Goal: Use online tool/utility: Utilize a website feature to perform a specific function

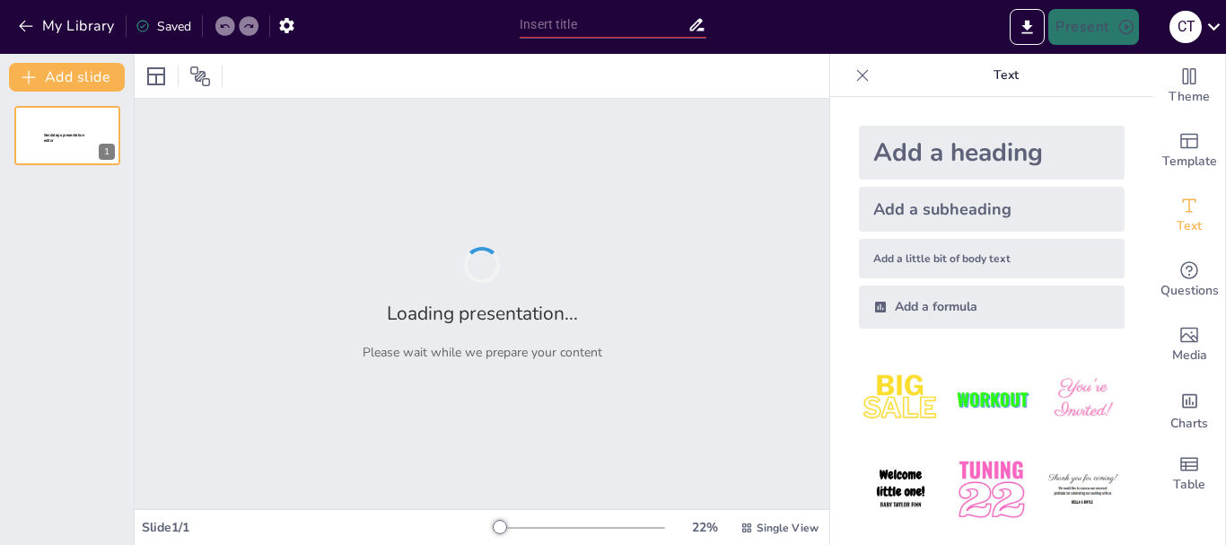
type input "New Sendsteps"
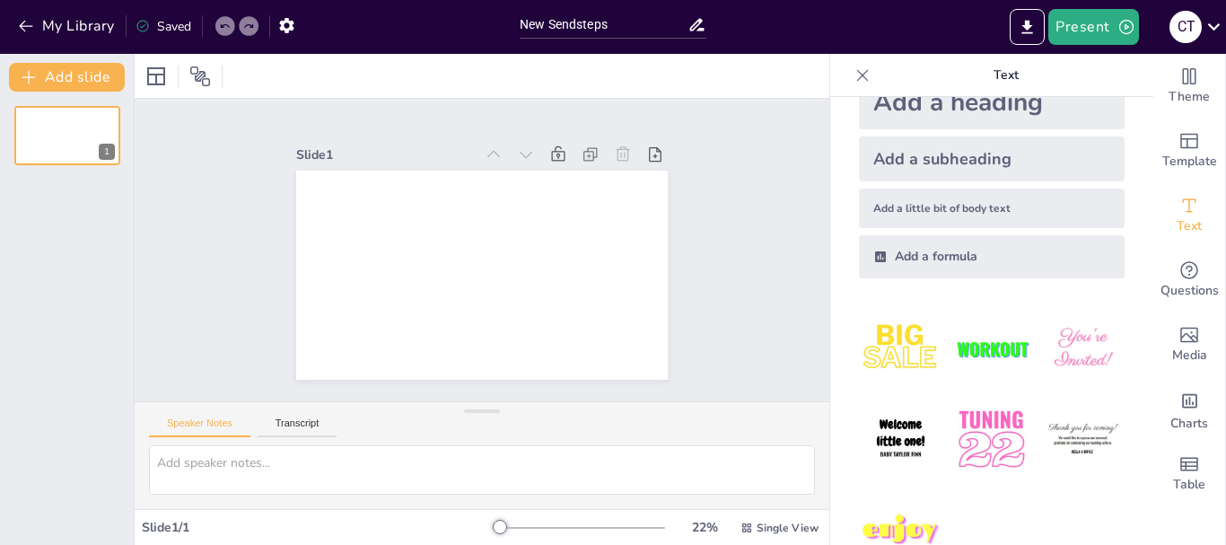
scroll to position [98, 0]
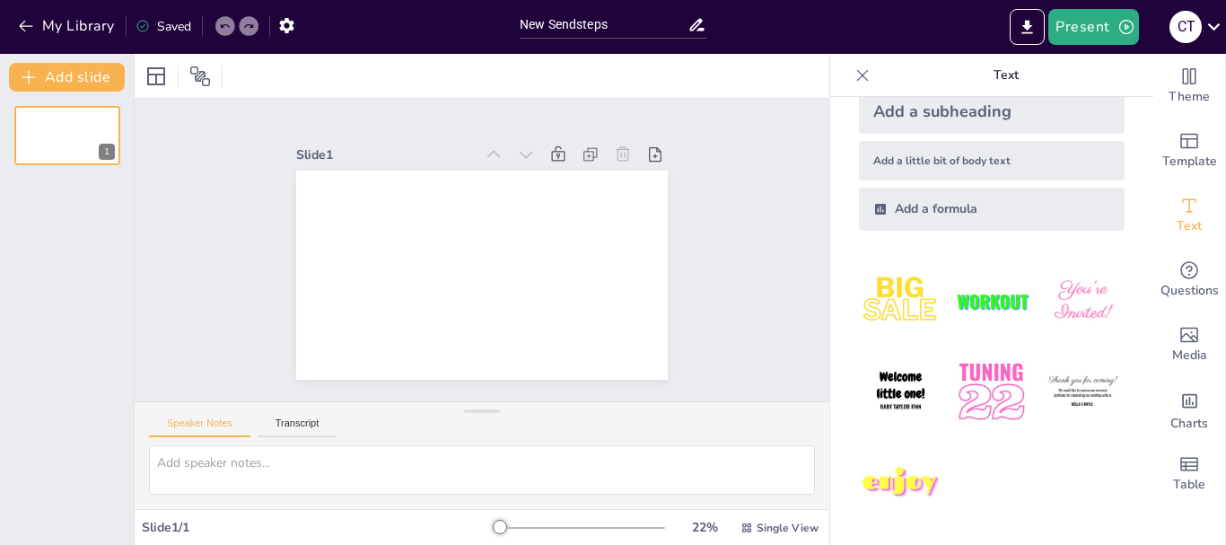
click at [883, 382] on img at bounding box center [900, 391] width 83 height 83
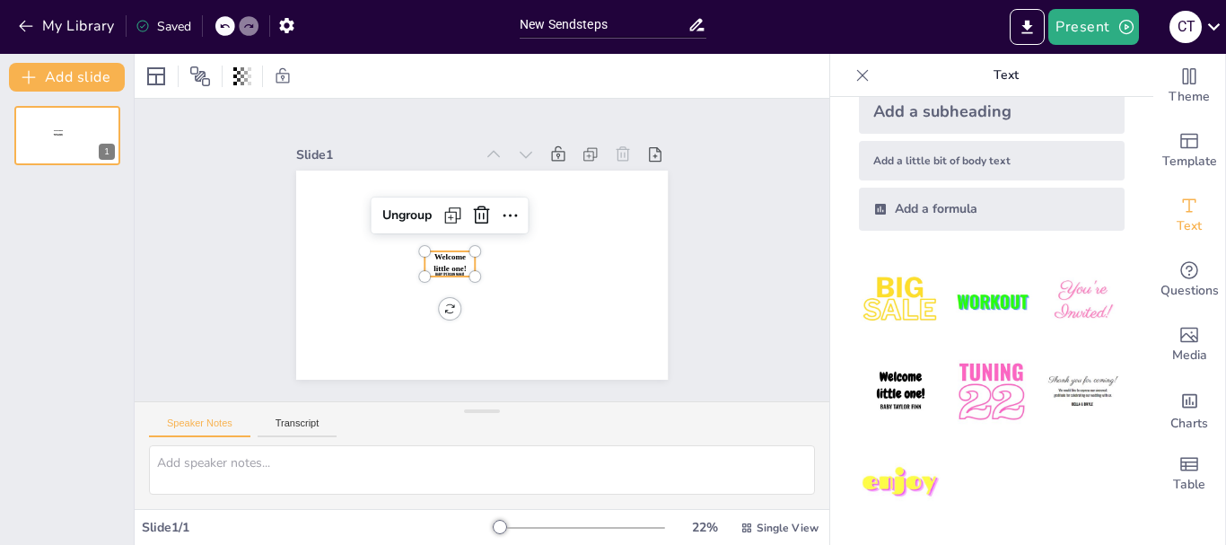
click at [1087, 279] on img at bounding box center [1082, 300] width 83 height 83
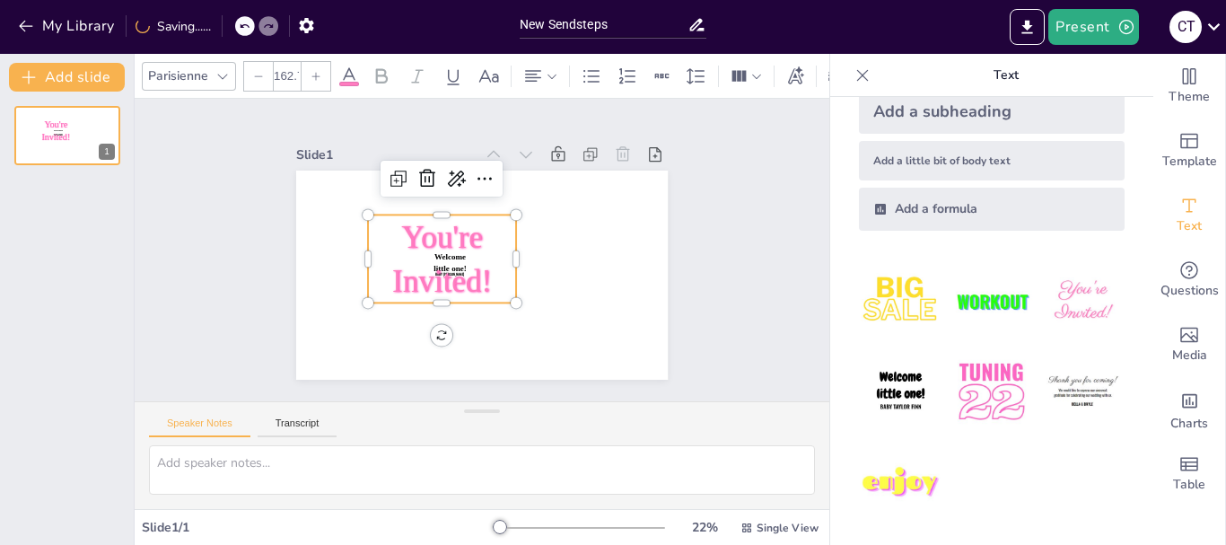
click at [1041, 391] on img at bounding box center [1082, 391] width 83 height 83
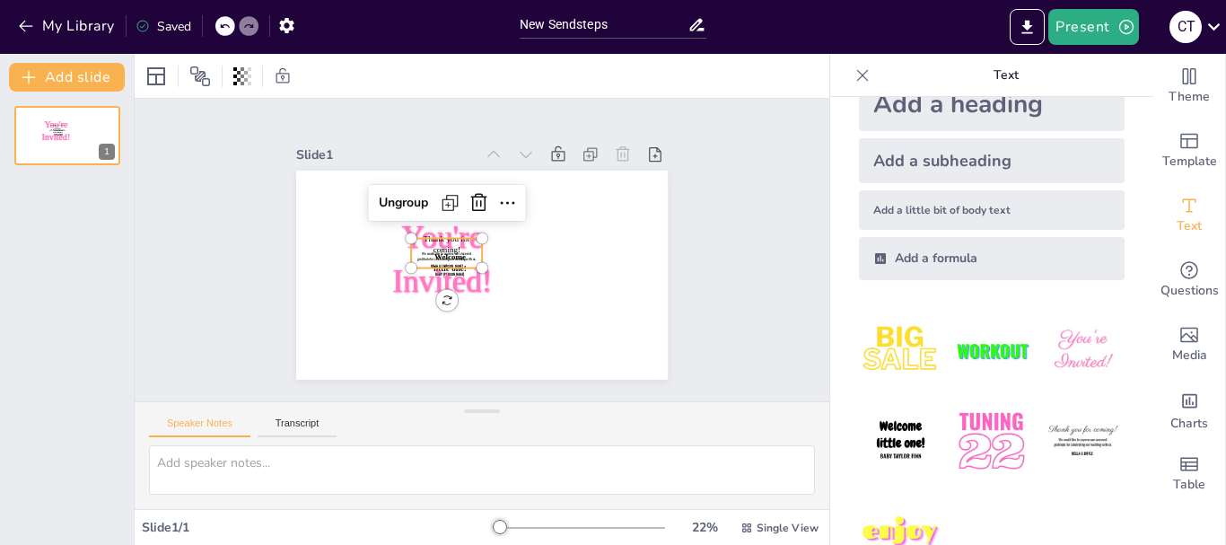
scroll to position [8, 0]
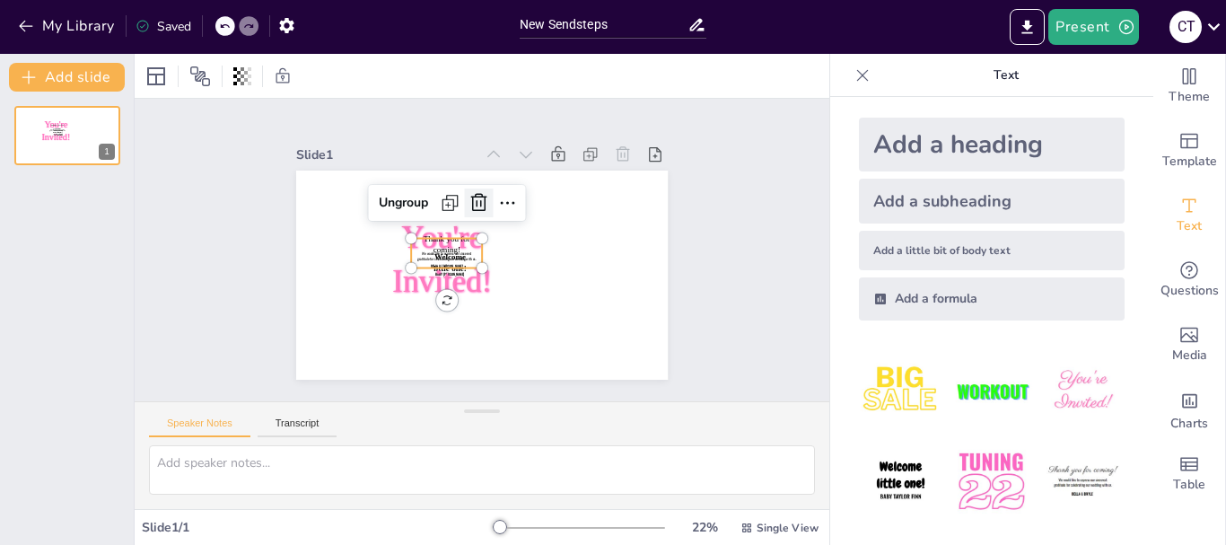
click at [469, 276] on icon at bounding box center [457, 291] width 31 height 31
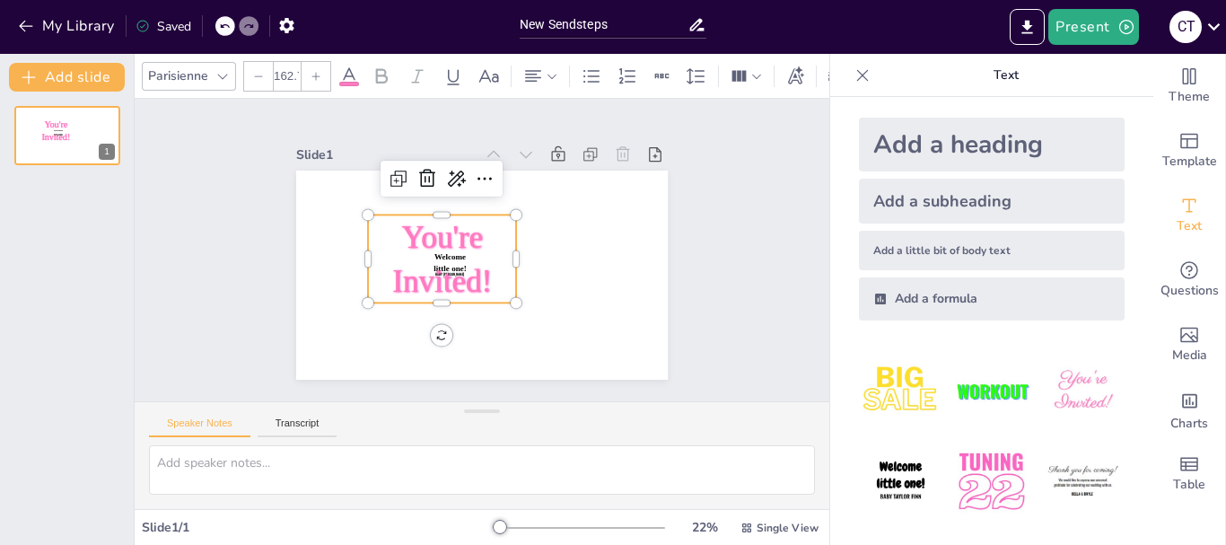
click at [461, 247] on span "You're Invited!" at bounding box center [479, 295] width 103 height 110
click at [444, 324] on icon at bounding box center [455, 335] width 23 height 23
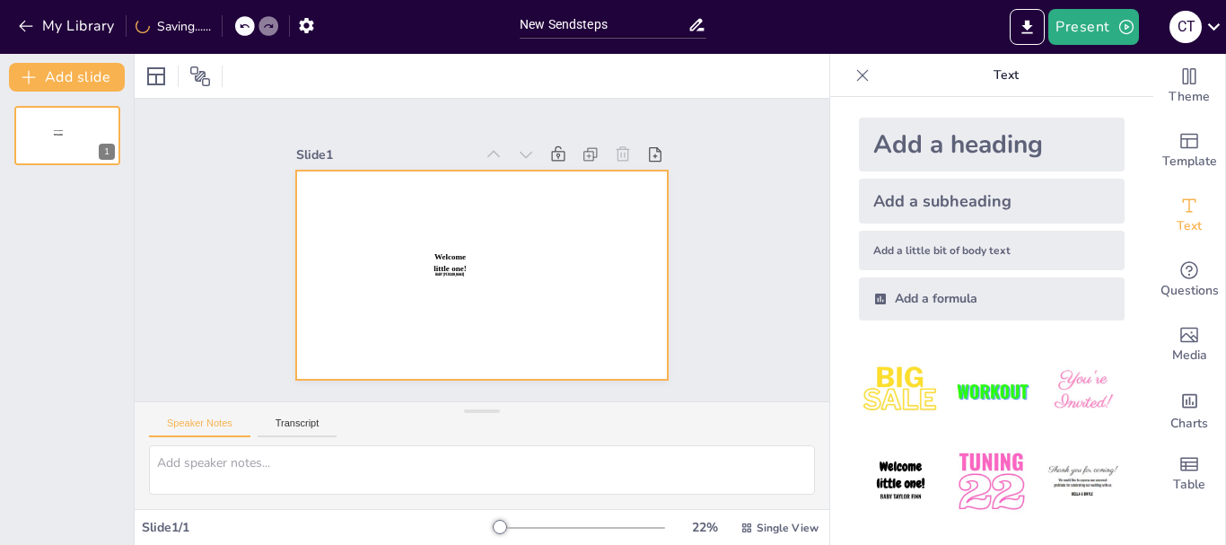
click at [492, 256] on p "Welcome little one!" at bounding box center [511, 268] width 39 height 42
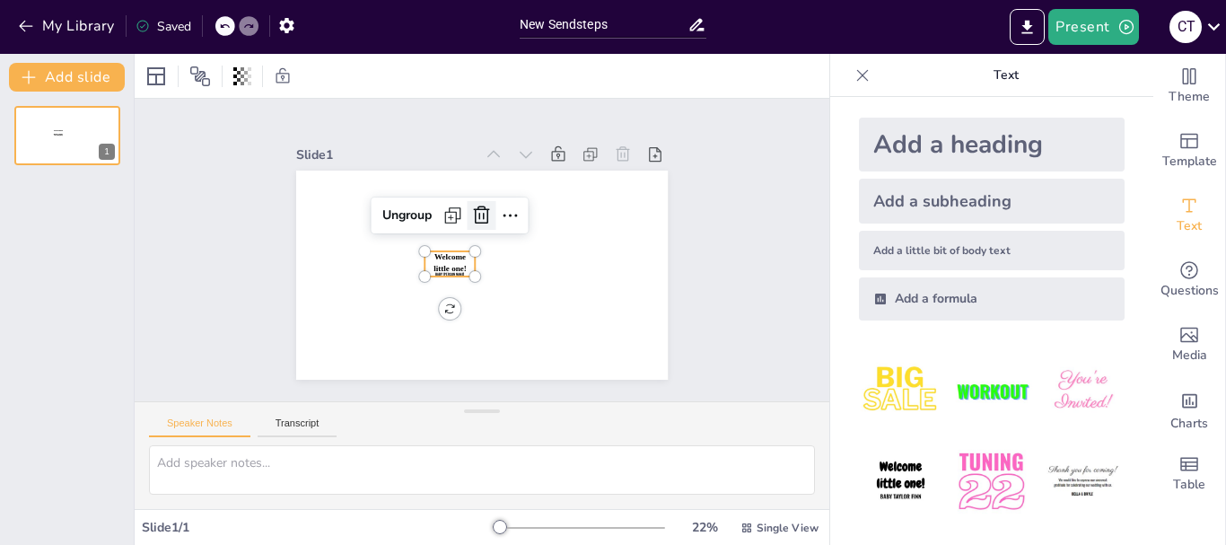
click at [503, 244] on icon at bounding box center [515, 256] width 25 height 25
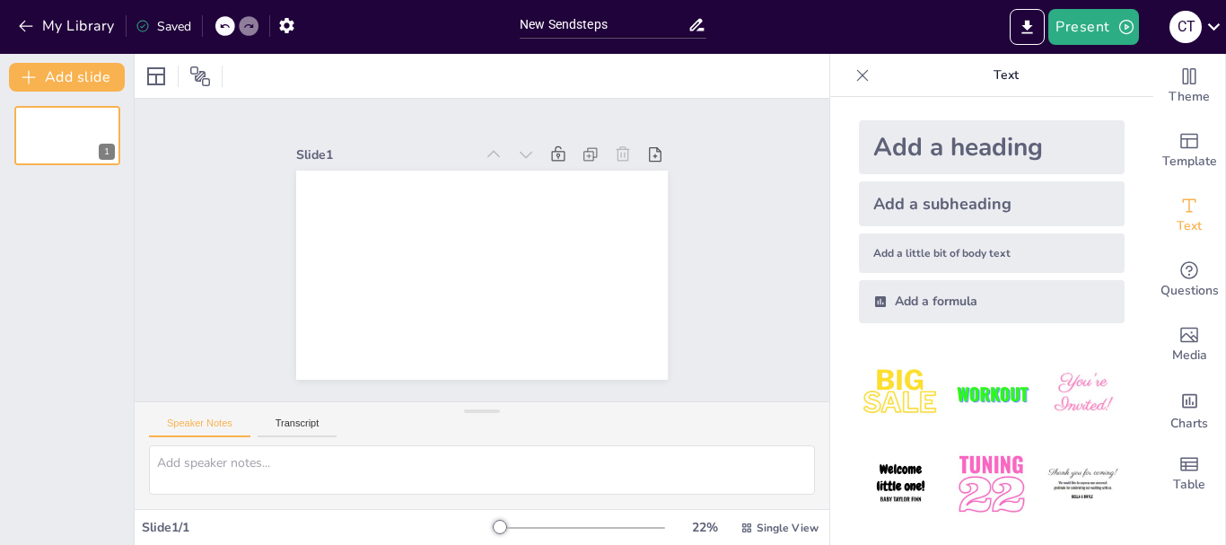
scroll to position [0, 0]
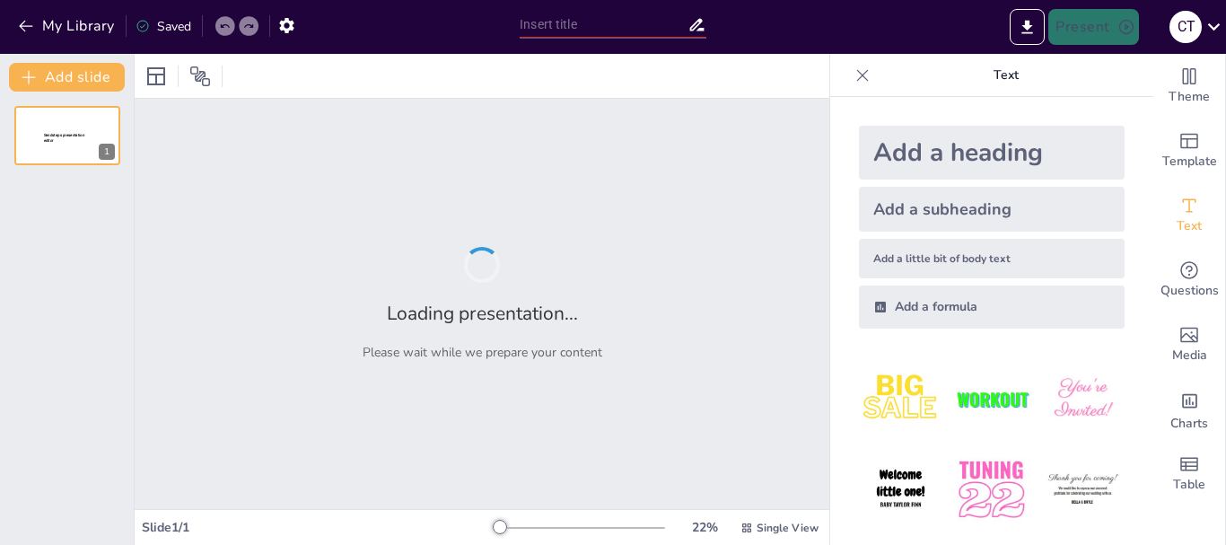
type input "New Sendsteps"
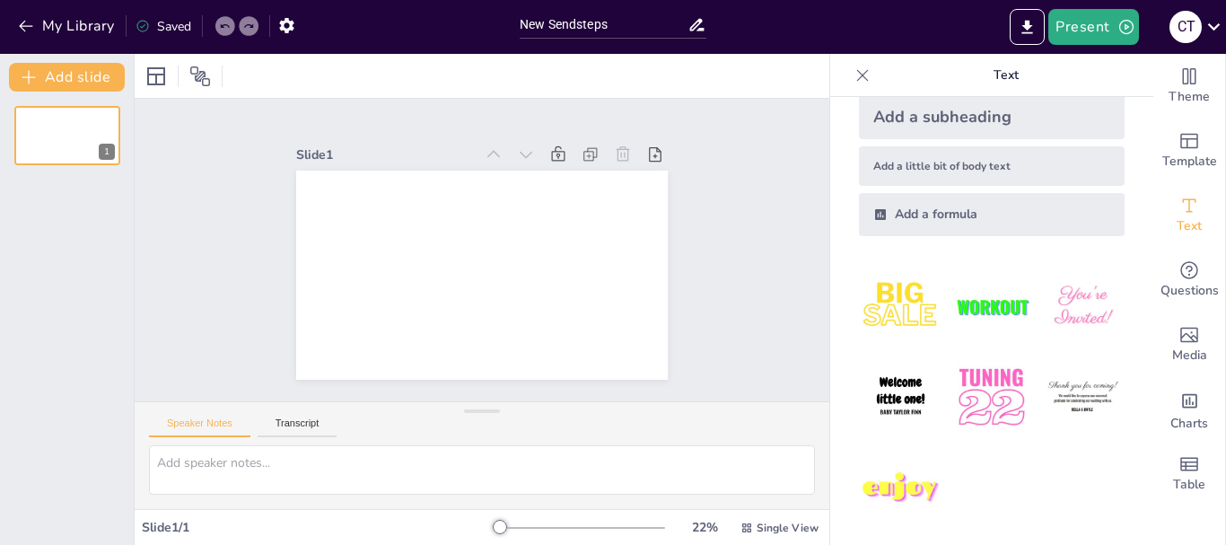
scroll to position [98, 0]
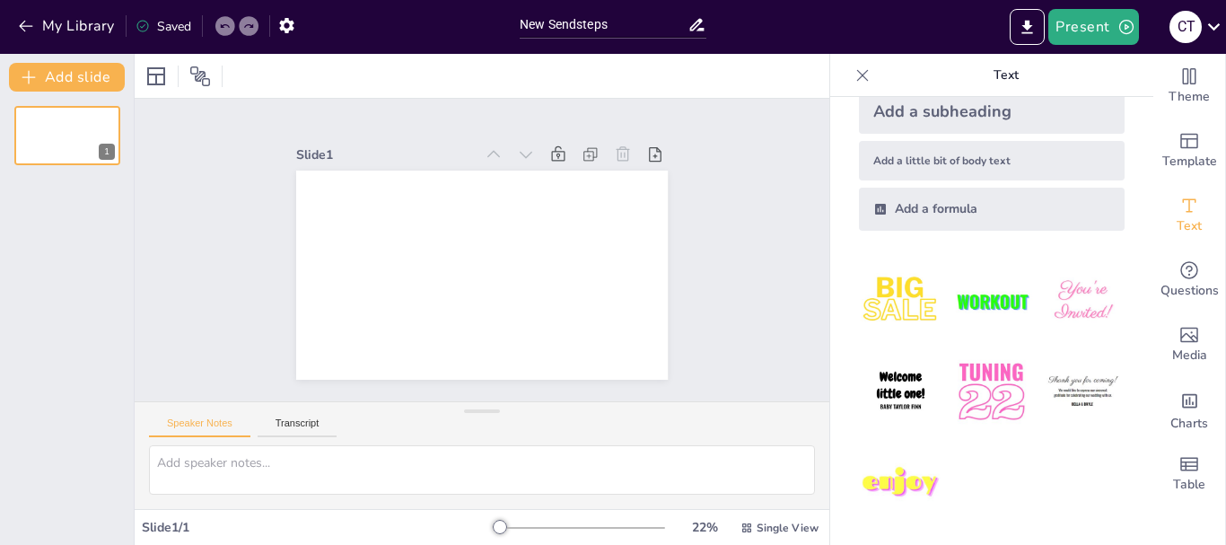
click at [1058, 368] on img at bounding box center [1082, 391] width 83 height 83
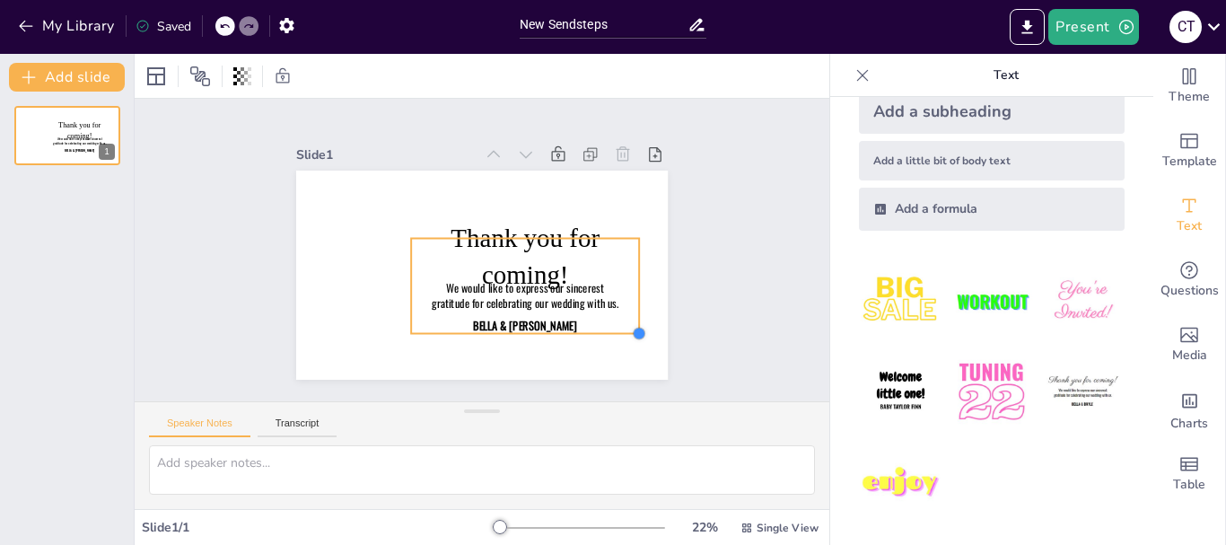
drag, startPoint x: 469, startPoint y: 259, endPoint x: 577, endPoint y: 325, distance: 126.9
click at [577, 325] on div "Thank you for coming! We would like to express our sincerest gratitude for cele…" at bounding box center [465, 268] width 417 height 404
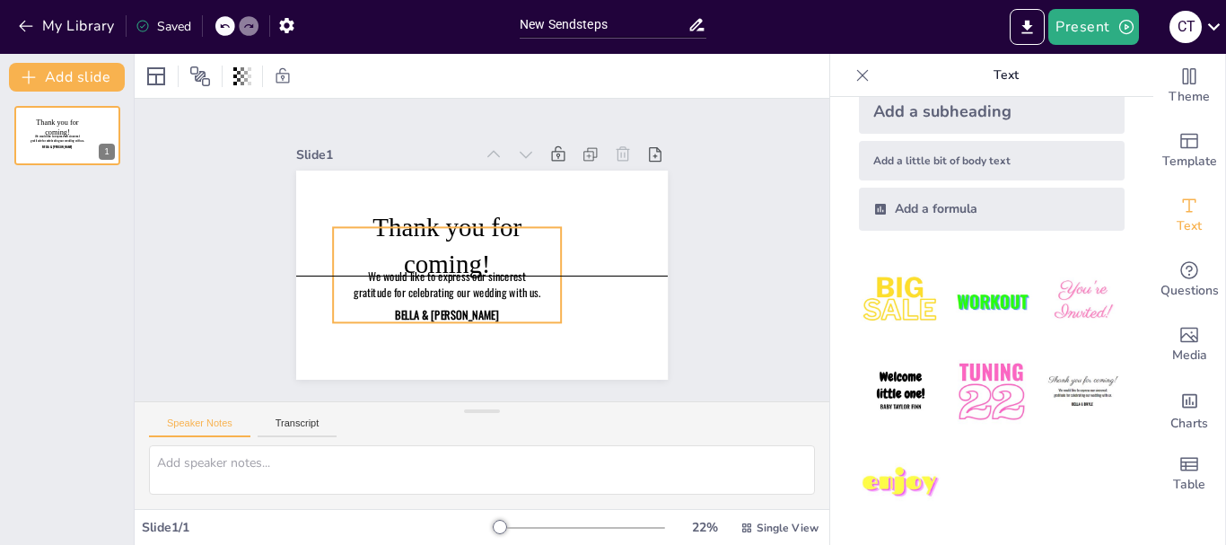
drag, startPoint x: 529, startPoint y: 319, endPoint x: 451, endPoint y: 301, distance: 80.1
click at [434, 261] on span "bella & [PERSON_NAME]" at bounding box center [421, 208] width 27 height 105
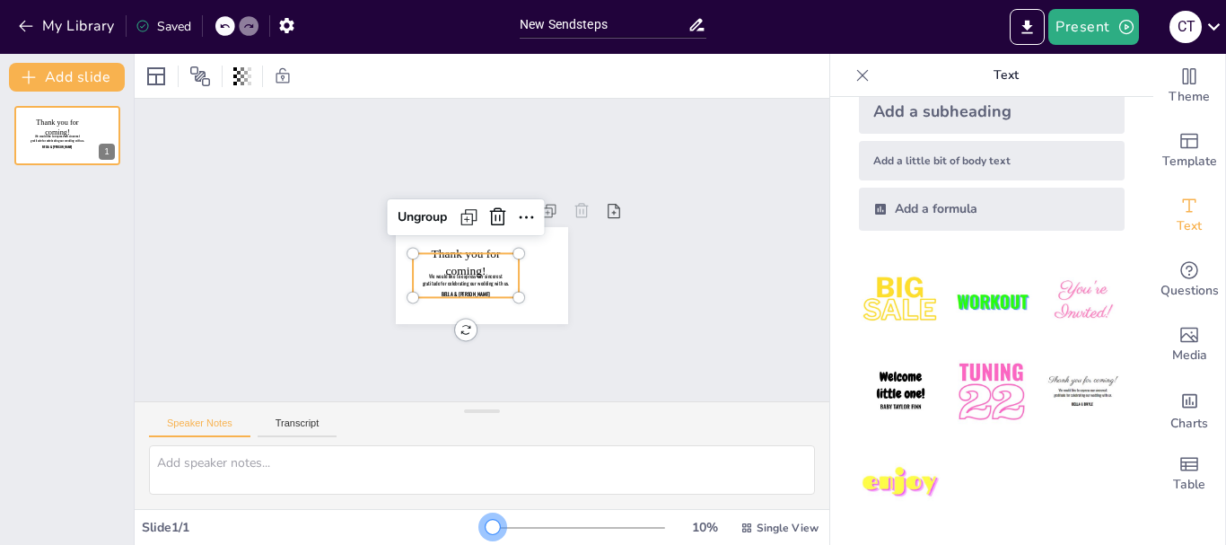
drag, startPoint x: 487, startPoint y: 527, endPoint x: 458, endPoint y: 536, distance: 30.1
click at [458, 536] on div "Slide 1 / 1 10 % Single View" at bounding box center [482, 527] width 695 height 29
